Goal: Navigation & Orientation: Find specific page/section

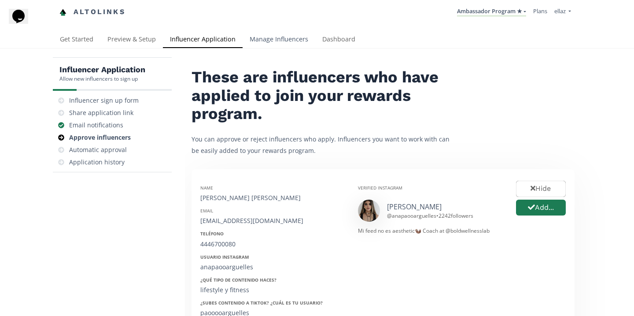
click at [313, 37] on link "Manage Influencers" at bounding box center [279, 40] width 73 height 18
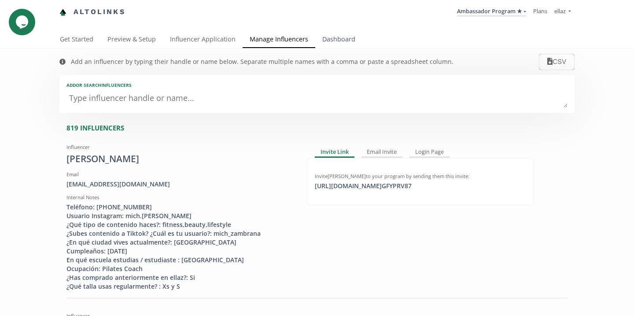
click at [331, 37] on link "Dashboard" at bounding box center [338, 40] width 47 height 18
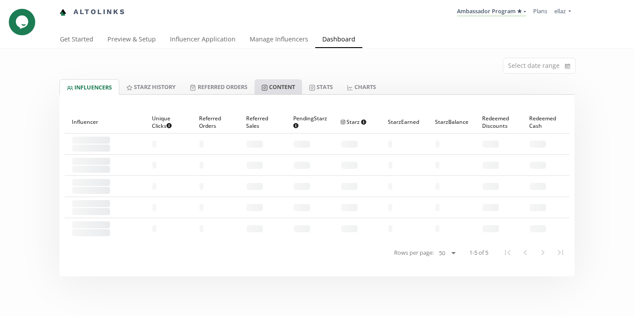
click at [282, 89] on link "Content" at bounding box center [278, 86] width 48 height 15
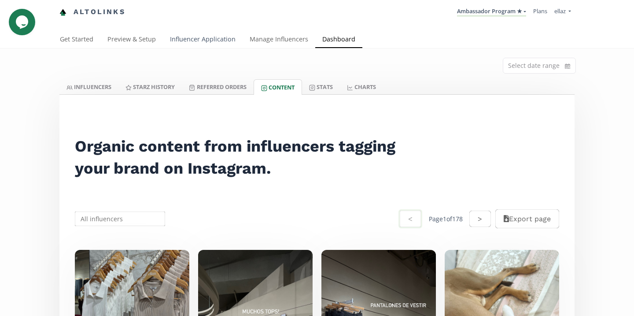
click at [180, 39] on link "Influencer Application" at bounding box center [203, 40] width 80 height 18
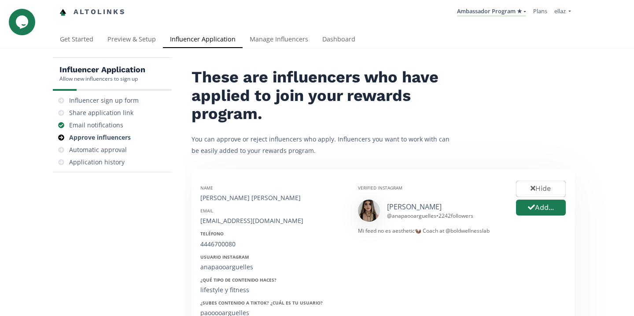
click at [491, 17] on li "Ambassador Program ★ [GEOGRAPHIC_DATA] MACRO INFLUENCERS (prog ventas) Ambassad…" at bounding box center [491, 12] width 76 height 17
click at [490, 12] on link "Ambassador Program ★" at bounding box center [491, 12] width 69 height 10
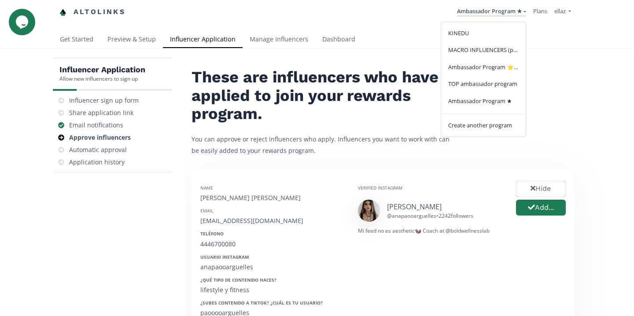
click at [310, 15] on div "Ambassador Program ★ [GEOGRAPHIC_DATA] MACRO INFLUENCERS (prog ventas) Ambassad…" at bounding box center [354, 12] width 442 height 17
